Goal: Task Accomplishment & Management: Manage account settings

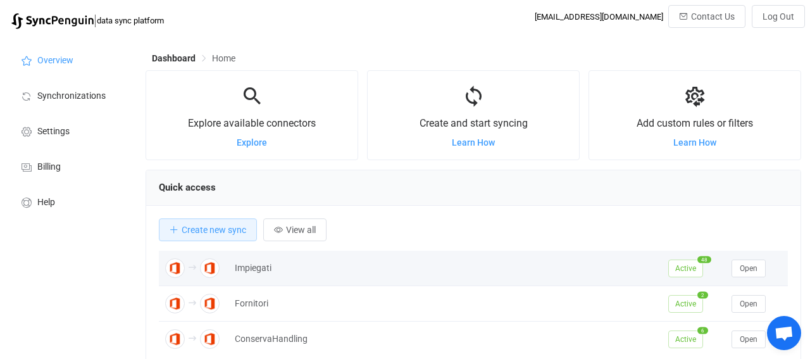
scroll to position [245, 656]
click at [759, 270] on button "Open" at bounding box center [749, 269] width 34 height 18
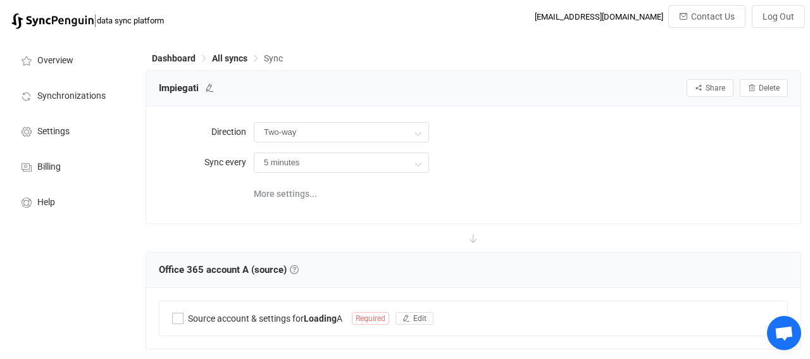
type input "A → B (one to many)"
type input "30 minutes"
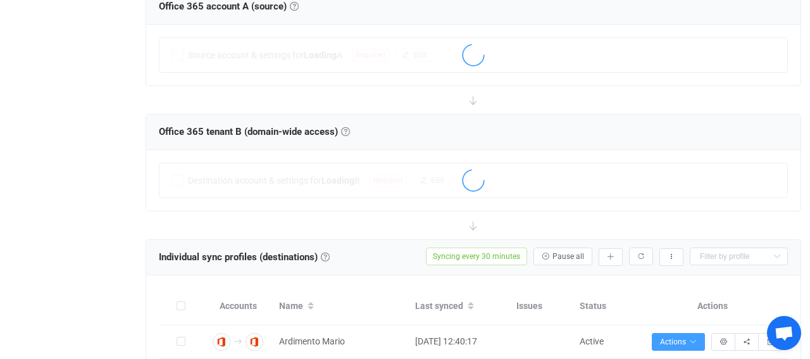
scroll to position [198, 0]
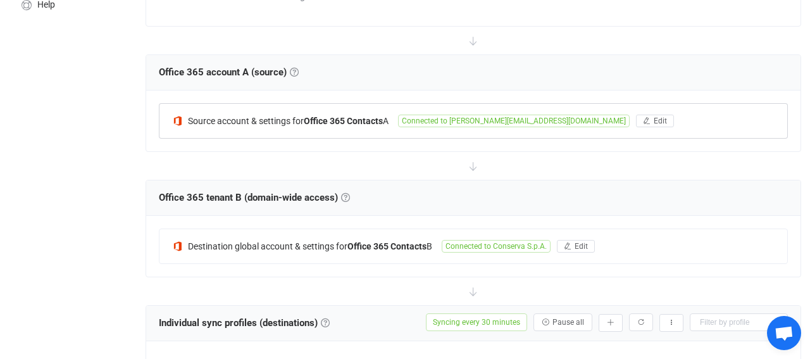
click at [459, 120] on span "Connected to [PERSON_NAME][EMAIL_ADDRESS][DOMAIN_NAME]" at bounding box center [514, 121] width 232 height 13
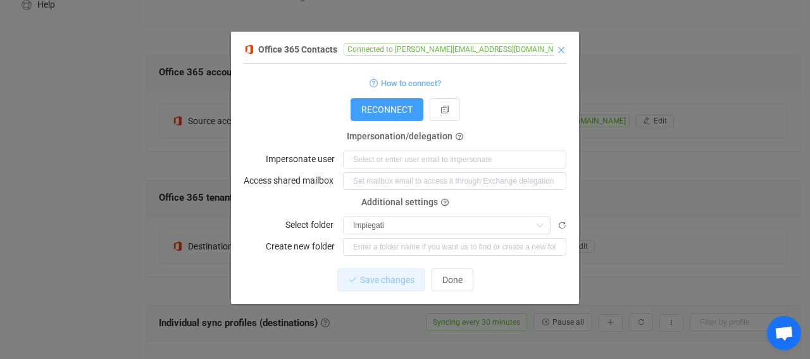
click at [561, 49] on icon "Close" at bounding box center [561, 50] width 10 height 10
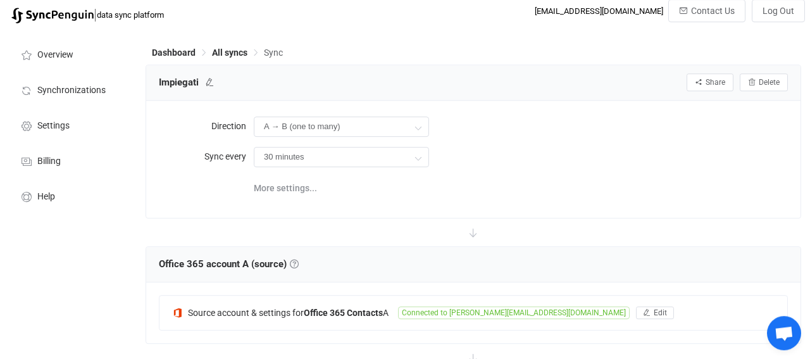
scroll to position [0, 0]
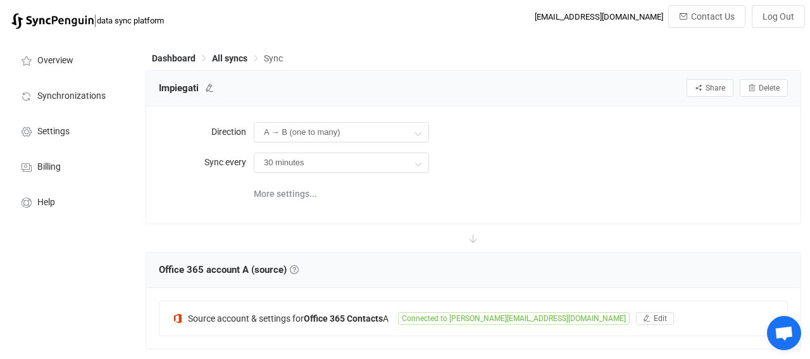
click at [208, 56] on span "Dashboard" at bounding box center [182, 58] width 60 height 9
click at [221, 54] on span "All syncs" at bounding box center [229, 58] width 35 height 10
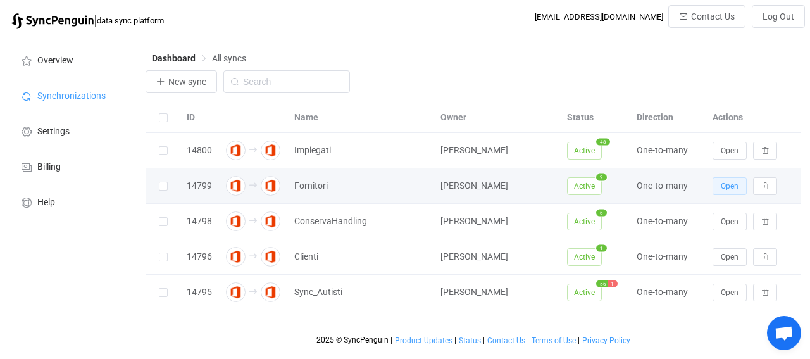
click at [728, 190] on span "Open" at bounding box center [730, 186] width 18 height 9
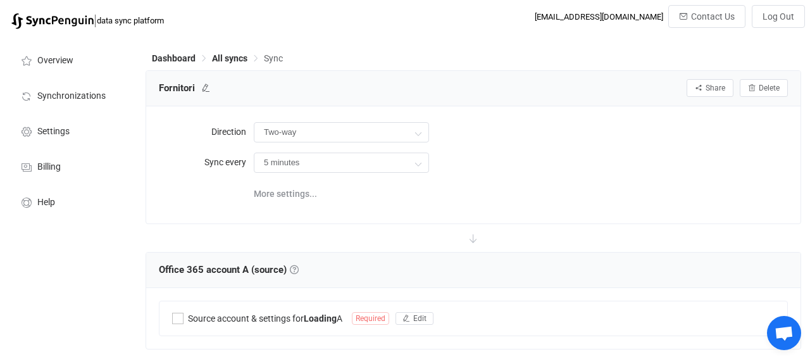
type input "A → B (one to many)"
type input "10 minutes"
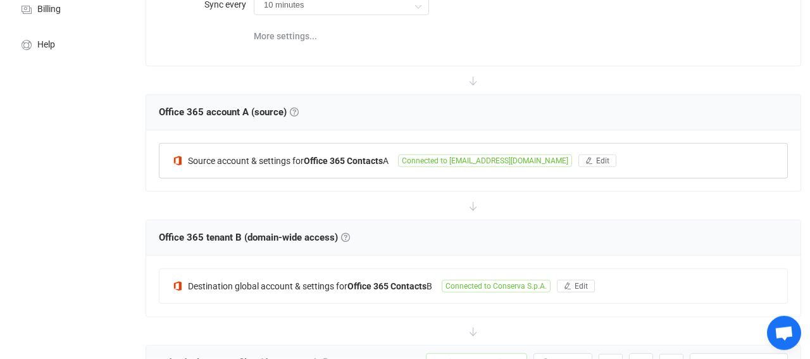
scroll to position [132, 0]
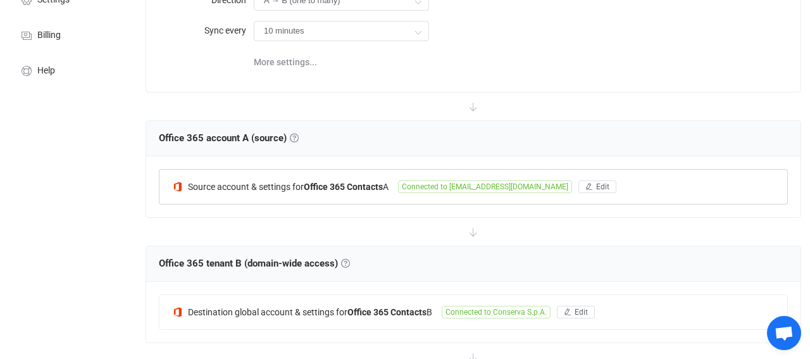
click at [480, 188] on span "Connected to [EMAIL_ADDRESS][DOMAIN_NAME]" at bounding box center [485, 186] width 174 height 13
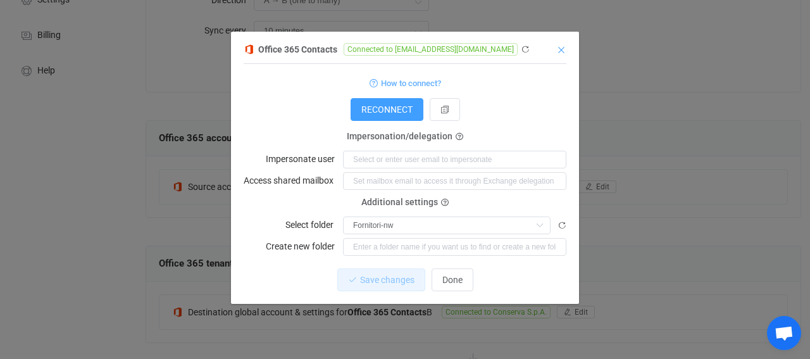
click at [563, 49] on icon "Close" at bounding box center [561, 50] width 10 height 10
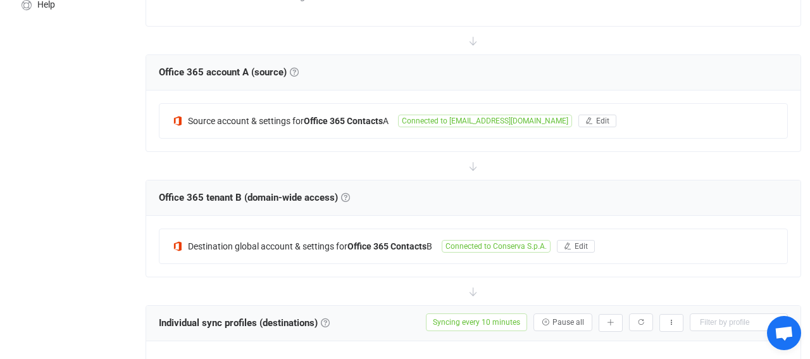
scroll to position [0, 0]
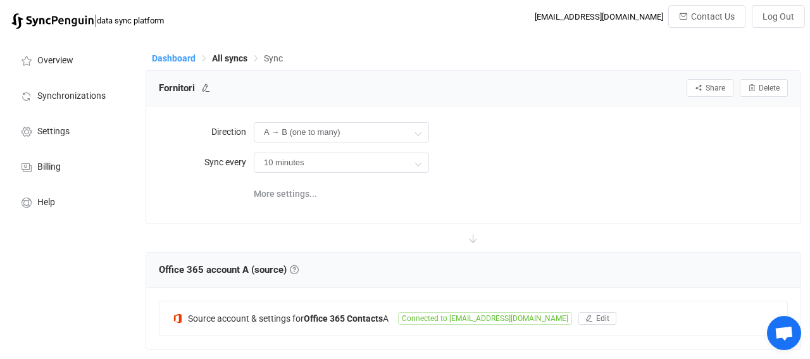
click at [192, 56] on span "Dashboard" at bounding box center [174, 58] width 44 height 10
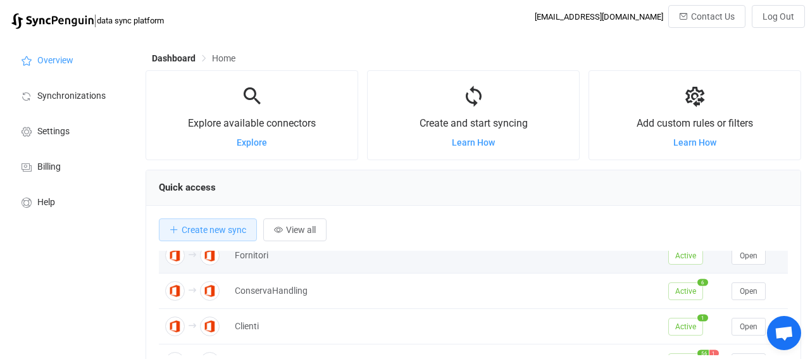
scroll to position [70, 0]
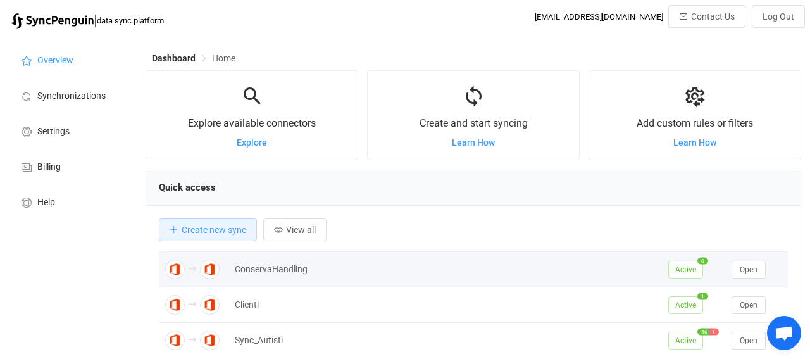
click at [283, 273] on div "ConservaHandling" at bounding box center [446, 269] width 434 height 15
click at [745, 265] on span "Open" at bounding box center [749, 269] width 18 height 9
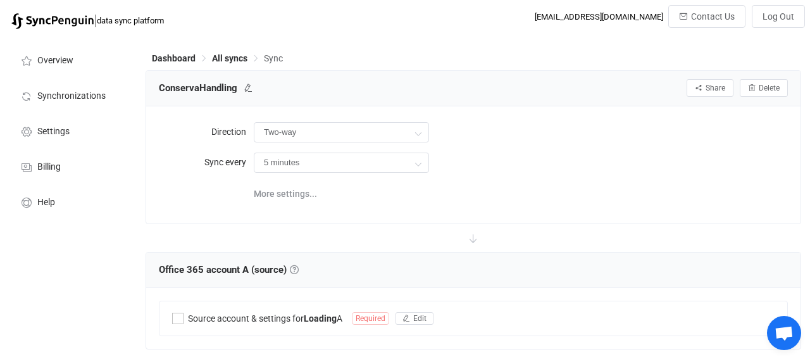
type input "A → B (one to many)"
type input "15 minutes"
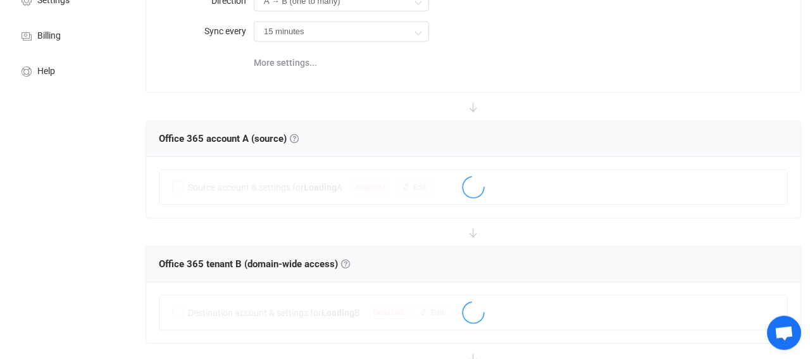
scroll to position [132, 0]
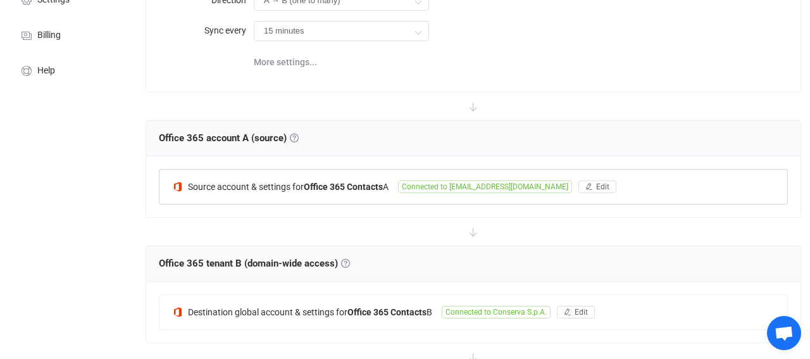
click at [472, 188] on span "Connected to [EMAIL_ADDRESS][DOMAIN_NAME]" at bounding box center [485, 186] width 174 height 13
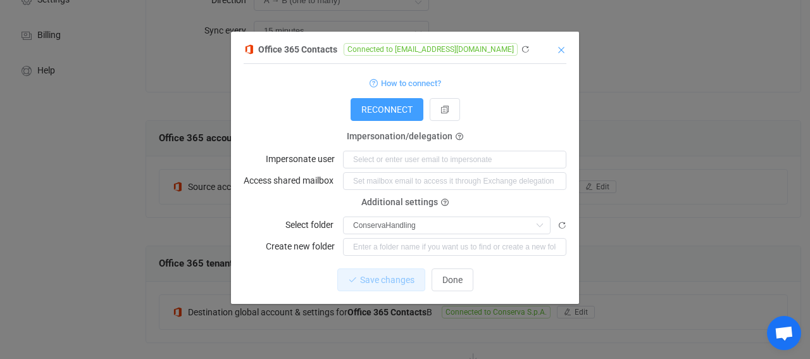
click at [564, 50] on icon "Close" at bounding box center [561, 50] width 10 height 10
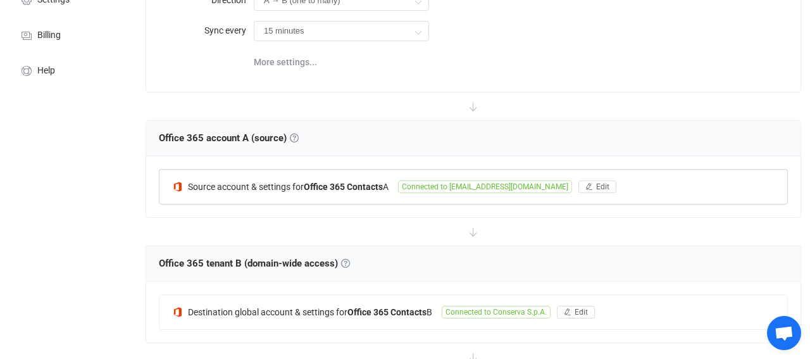
scroll to position [0, 0]
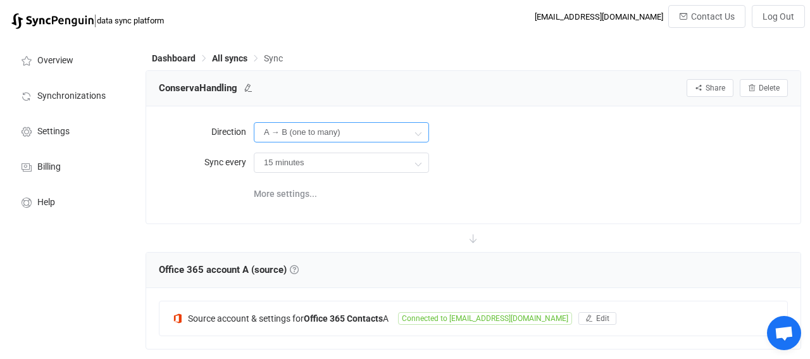
click at [291, 132] on input "A → B (one to many)" at bounding box center [341, 132] width 175 height 20
click at [225, 59] on span "All syncs" at bounding box center [229, 58] width 35 height 10
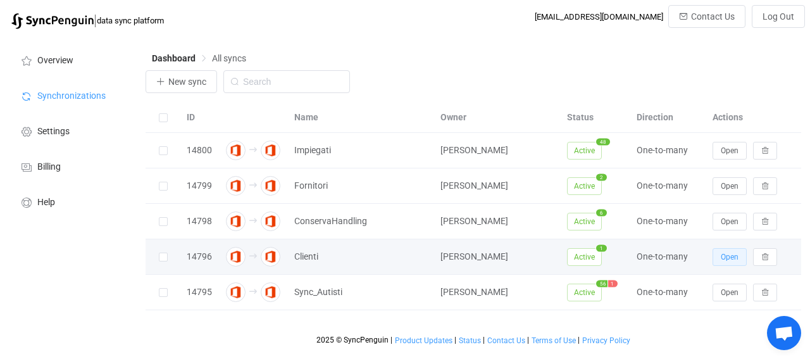
click at [718, 262] on button "Open" at bounding box center [730, 257] width 34 height 18
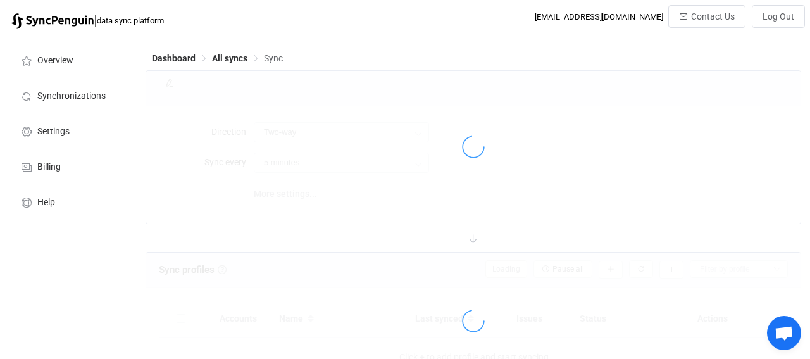
type input "A → B (one to many)"
type input "10 minutes"
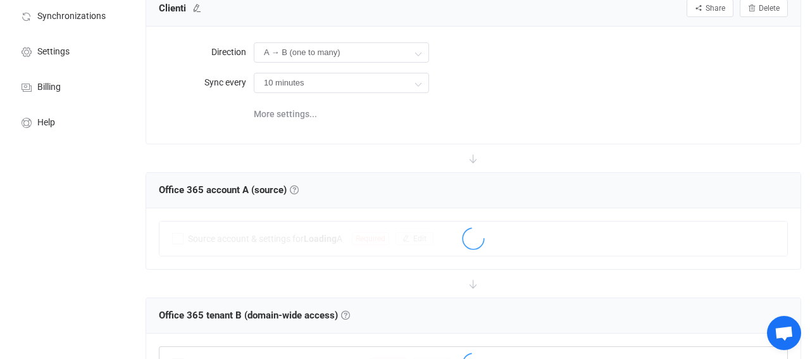
scroll to position [198, 0]
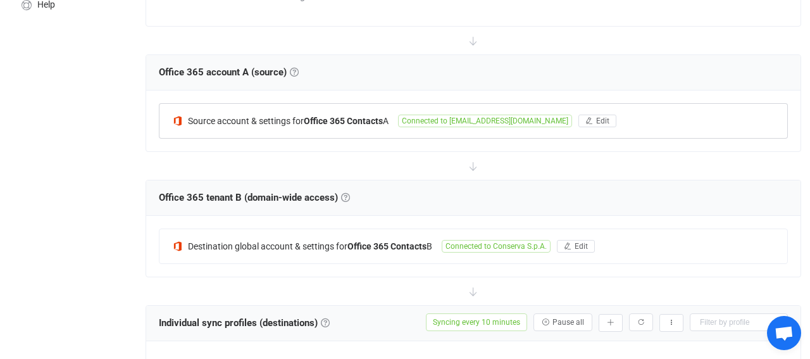
click at [448, 120] on span "Connected to [EMAIL_ADDRESS][DOMAIN_NAME]" at bounding box center [485, 121] width 174 height 13
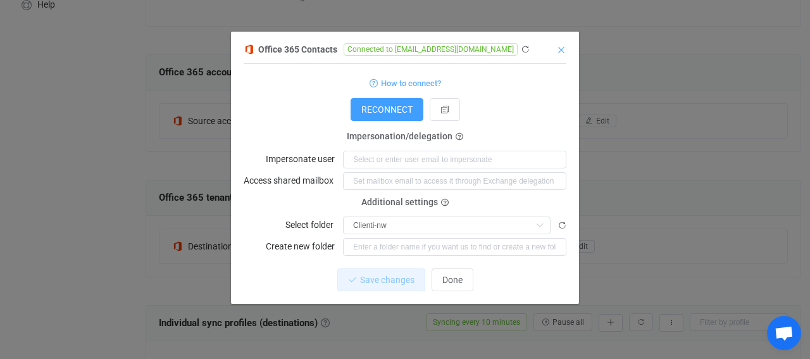
click at [563, 51] on icon "Close" at bounding box center [561, 50] width 10 height 10
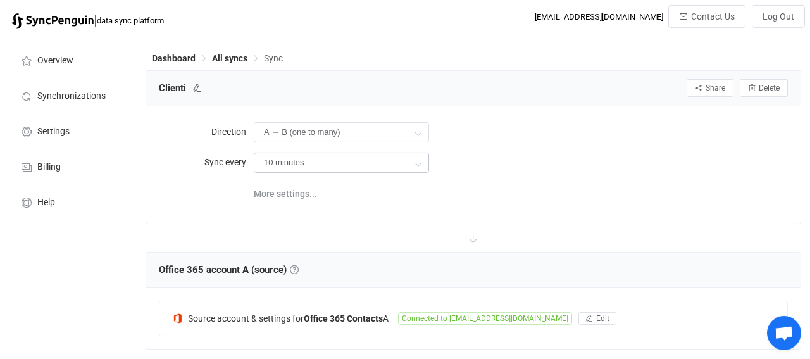
scroll to position [0, 0]
click at [234, 59] on span "All syncs" at bounding box center [229, 58] width 35 height 10
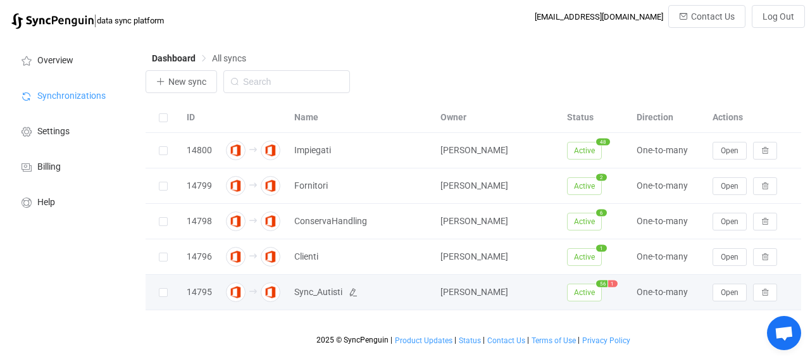
click at [305, 287] on span "Sync_Autisti" at bounding box center [318, 292] width 48 height 15
click at [730, 288] on span "Open" at bounding box center [730, 292] width 18 height 9
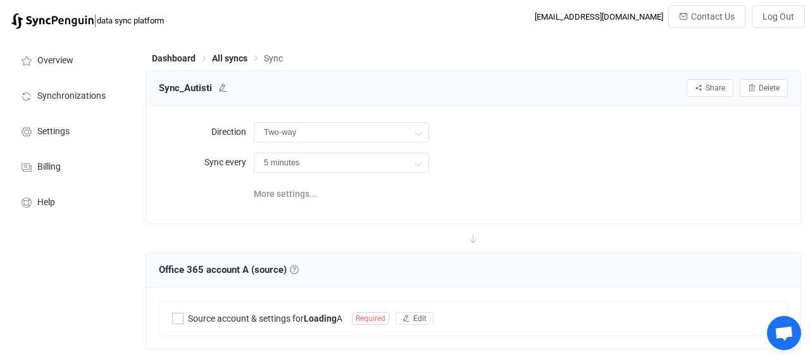
type input "A → B (one to many)"
type input "30 minutes"
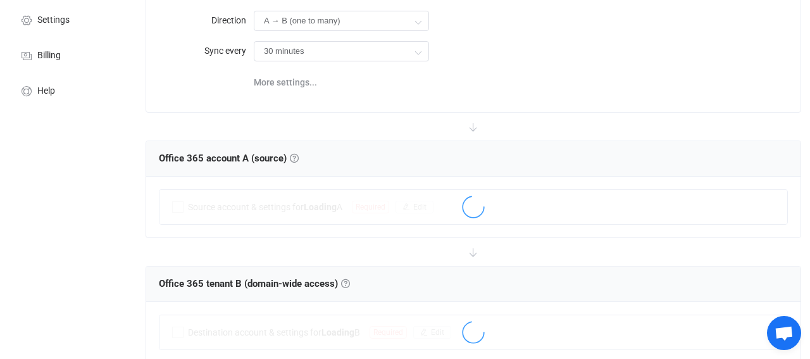
scroll to position [132, 0]
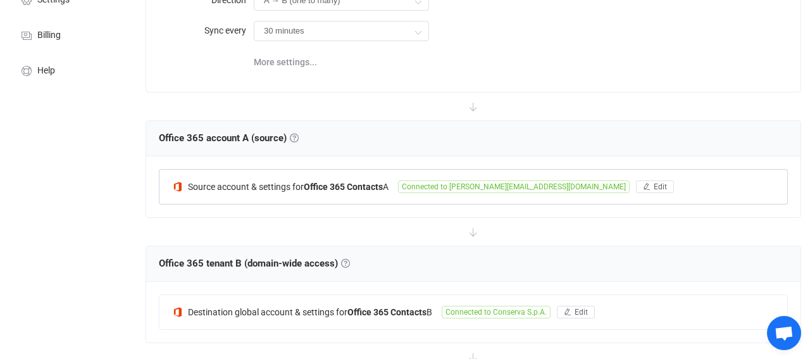
click at [452, 182] on span "Connected to [PERSON_NAME][EMAIL_ADDRESS][DOMAIN_NAME]" at bounding box center [514, 186] width 232 height 13
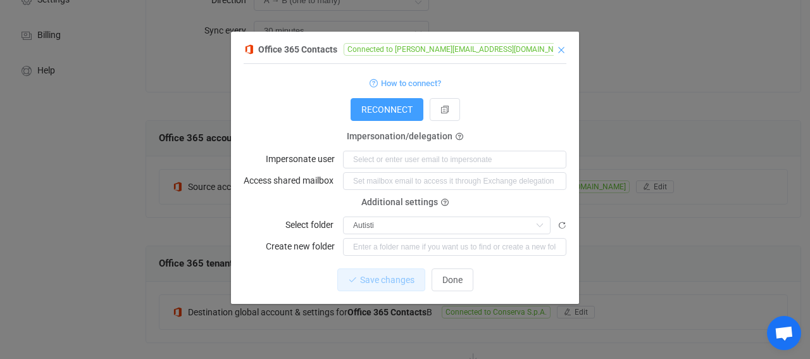
click at [565, 46] on icon "Close" at bounding box center [561, 50] width 10 height 10
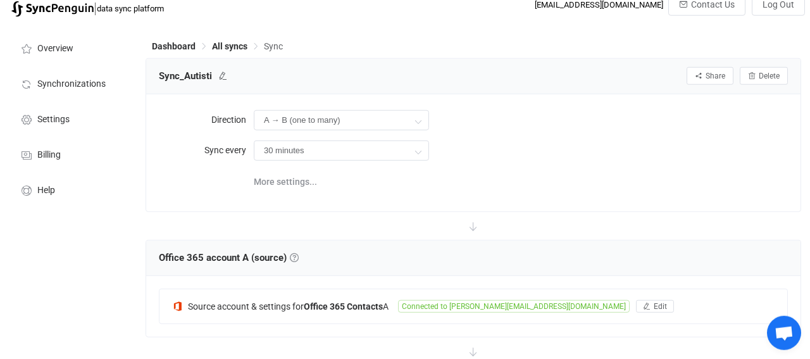
scroll to position [0, 0]
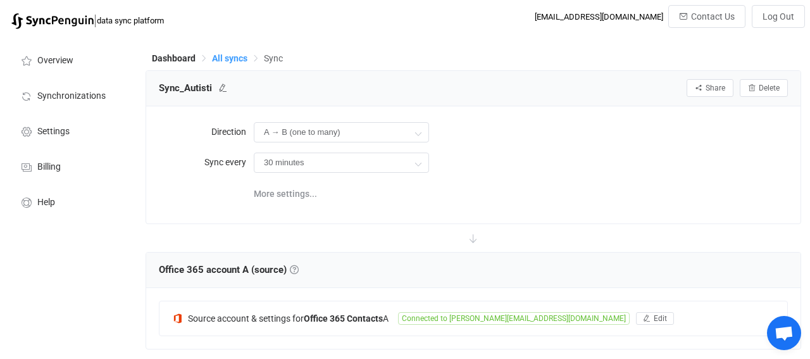
click at [222, 60] on span "All syncs" at bounding box center [229, 58] width 35 height 10
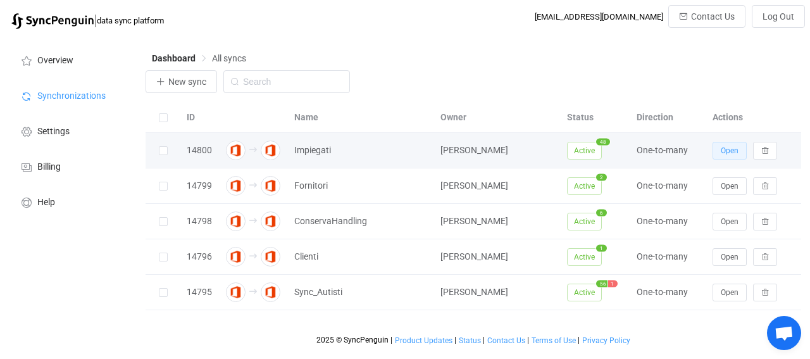
click at [734, 153] on span "Open" at bounding box center [730, 150] width 18 height 9
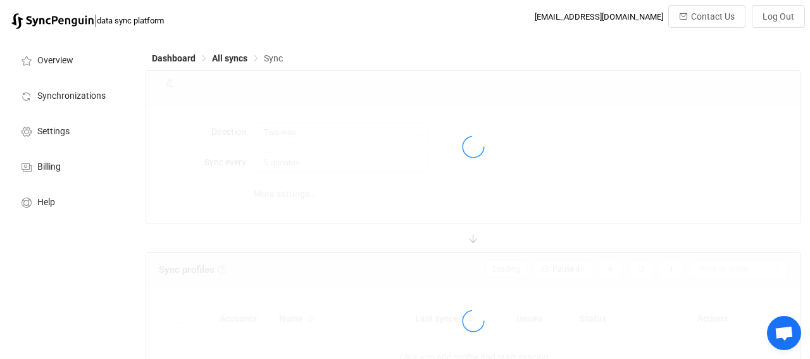
type input "A → B (one to many)"
type input "30 minutes"
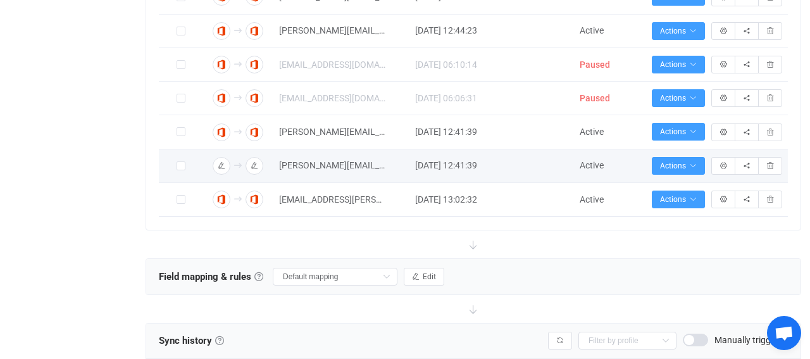
scroll to position [1084, 0]
